Goal: Transaction & Acquisition: Purchase product/service

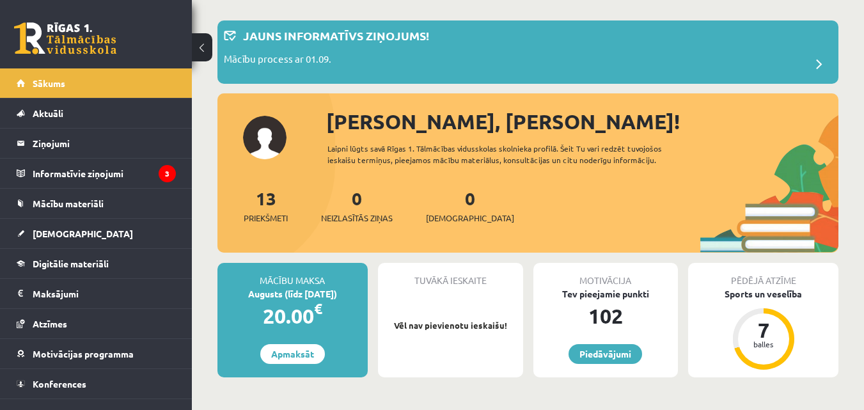
scroll to position [128, 0]
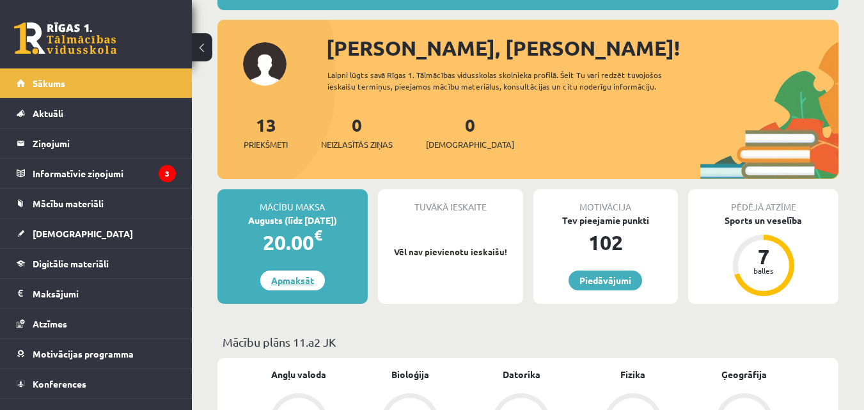
click at [310, 272] on link "Apmaksāt" at bounding box center [292, 281] width 65 height 20
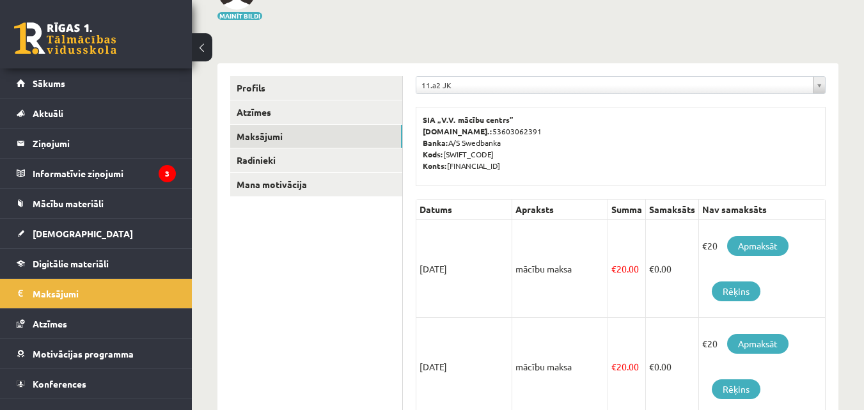
scroll to position [128, 0]
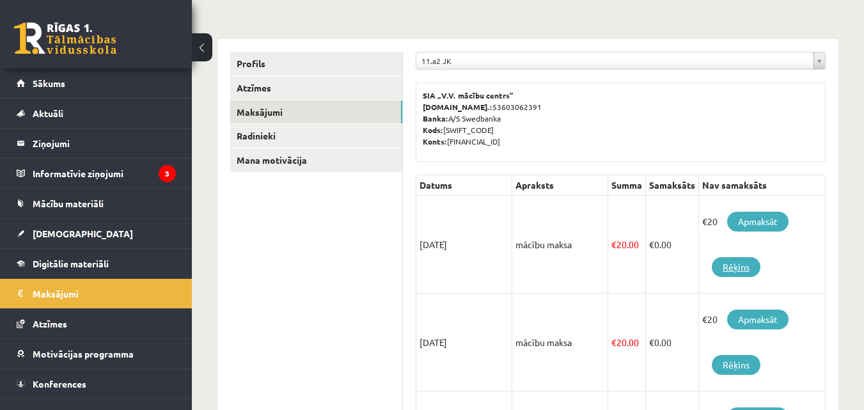
click at [750, 264] on link "Rēķins" at bounding box center [736, 267] width 49 height 20
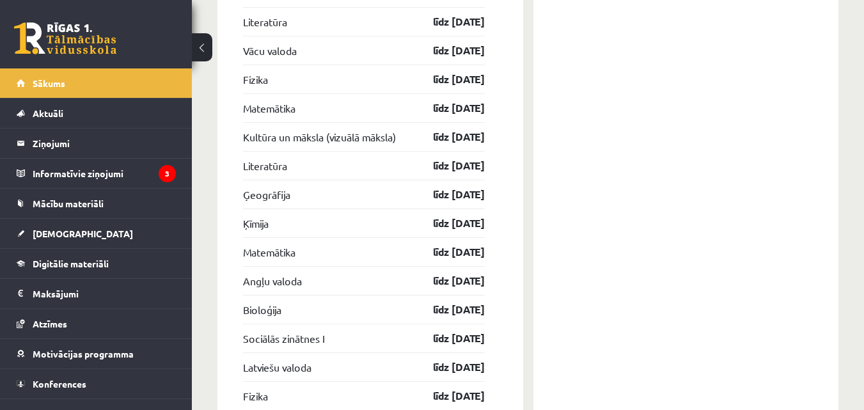
scroll to position [2539, 0]
